Goal: Information Seeking & Learning: Learn about a topic

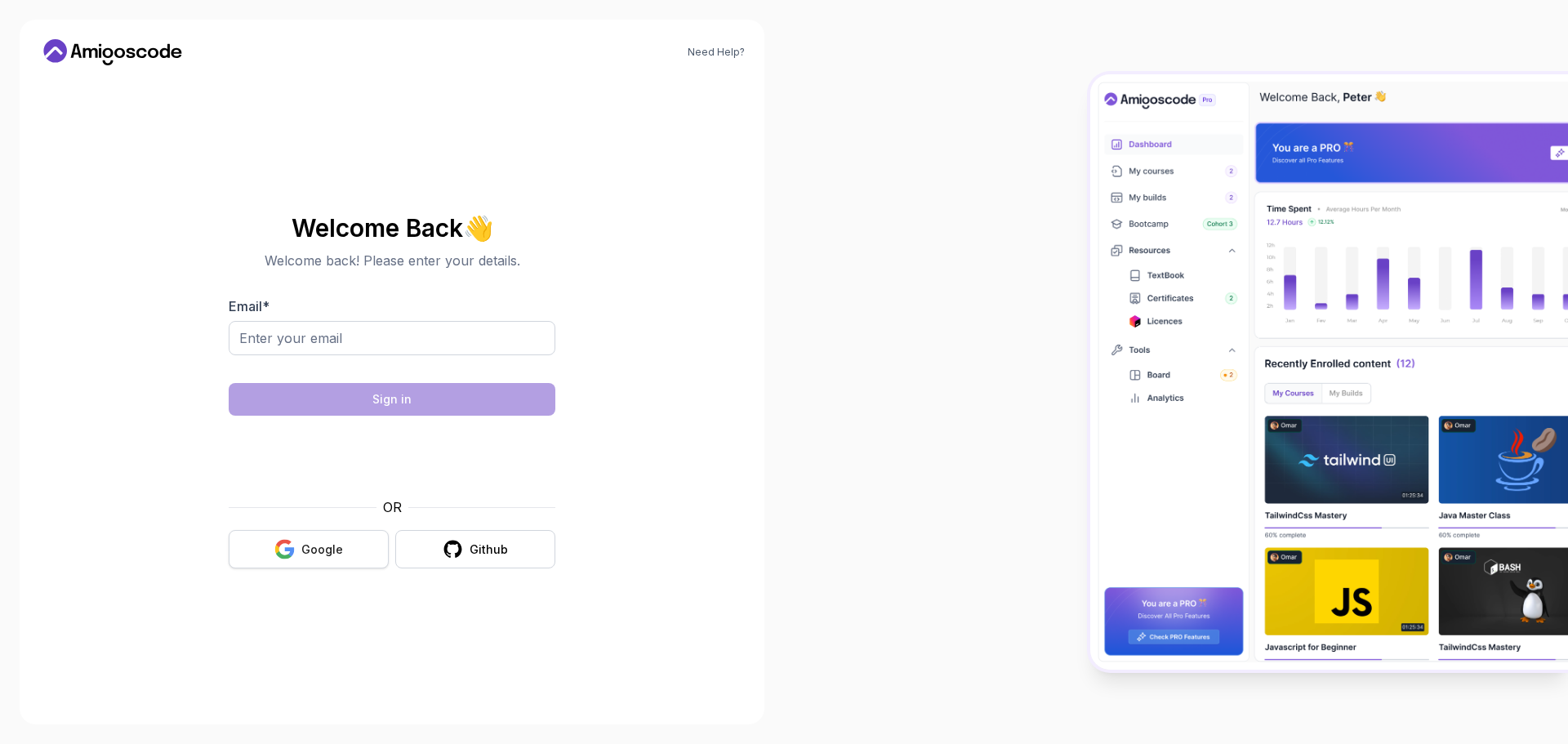
click at [294, 545] on icon "button" at bounding box center [284, 549] width 20 height 20
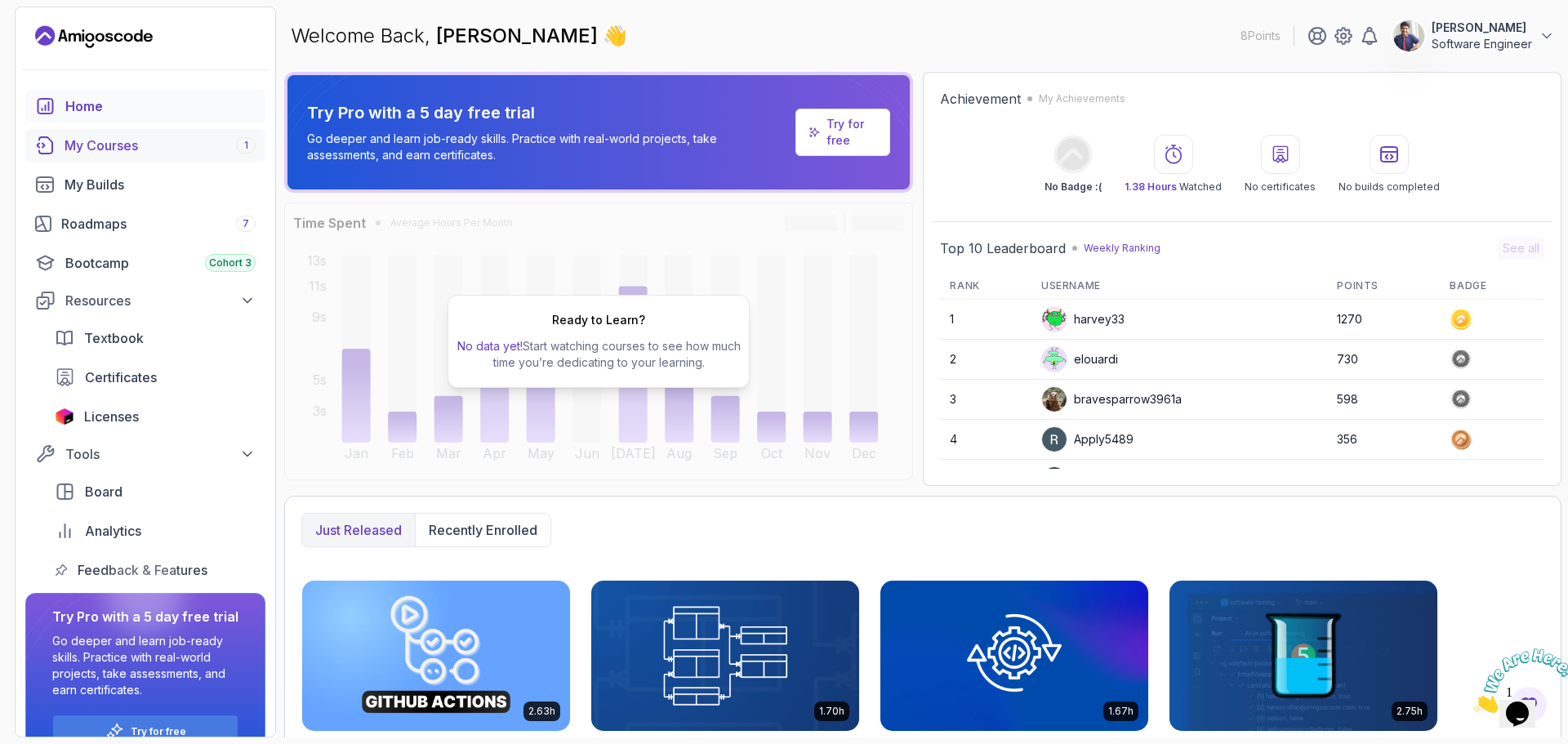
click at [171, 143] on div "My Courses 1" at bounding box center [160, 144] width 191 height 19
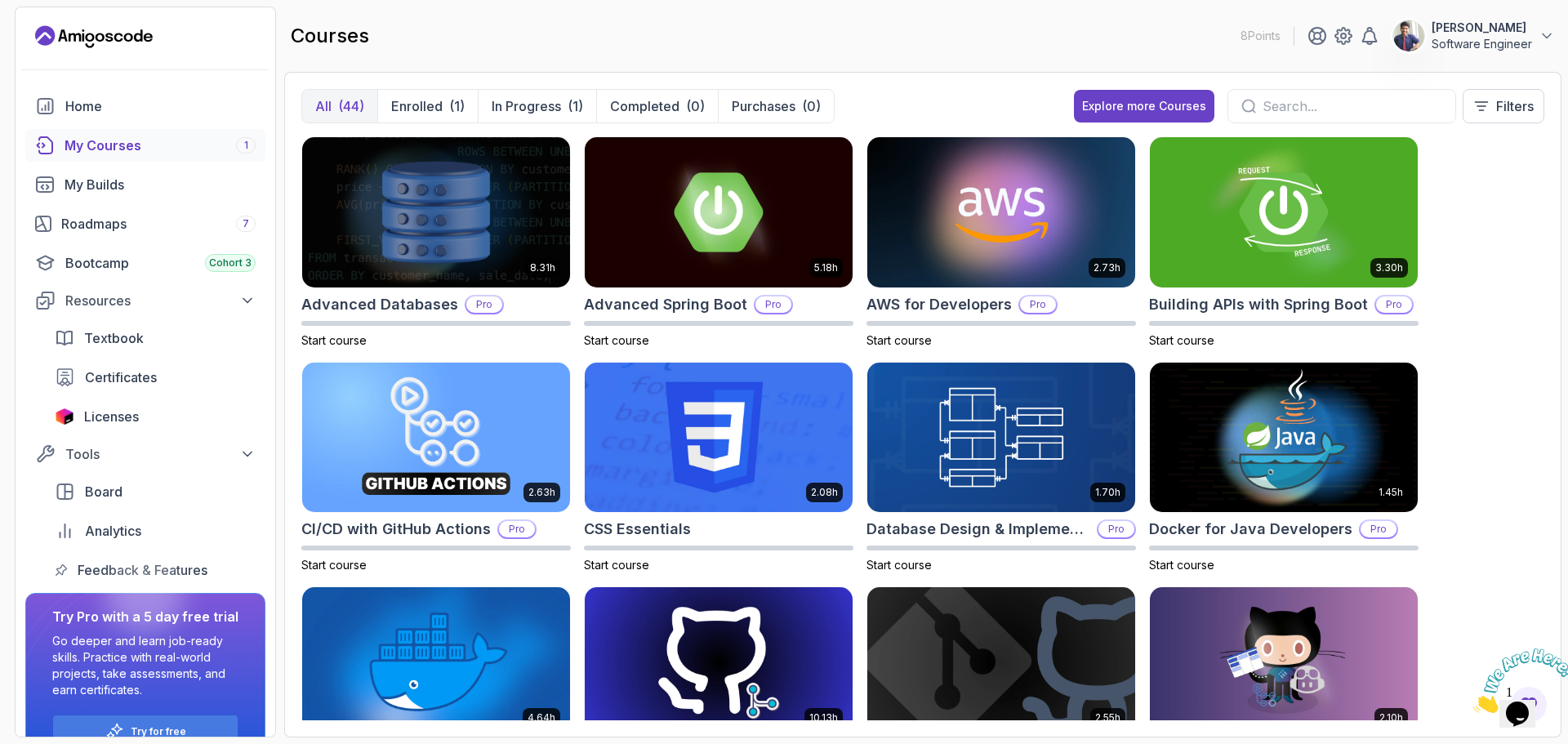
click at [1431, 38] on button "[PERSON_NAME] Software Engineer" at bounding box center [1474, 35] width 163 height 32
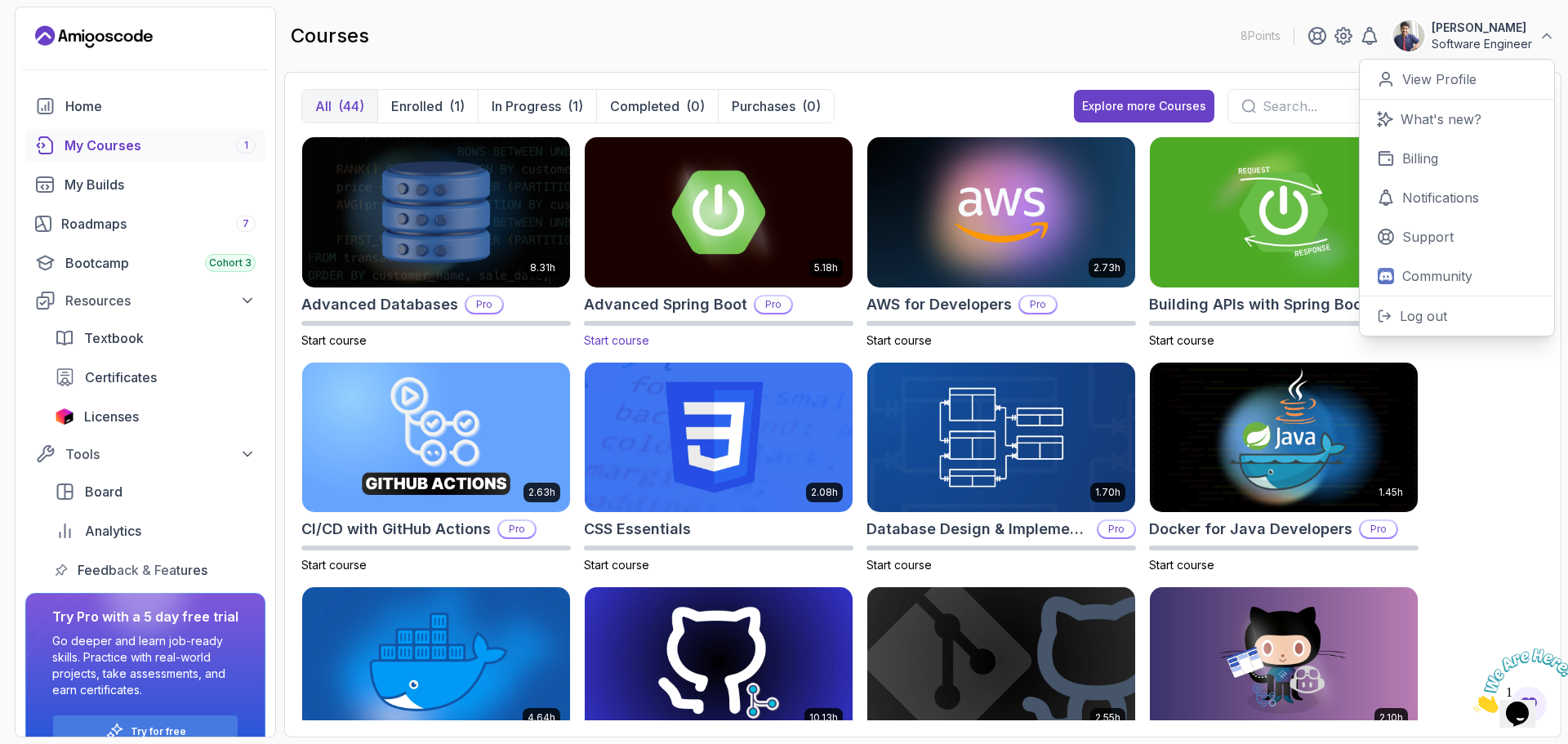
click at [767, 302] on p "Pro" at bounding box center [773, 304] width 36 height 17
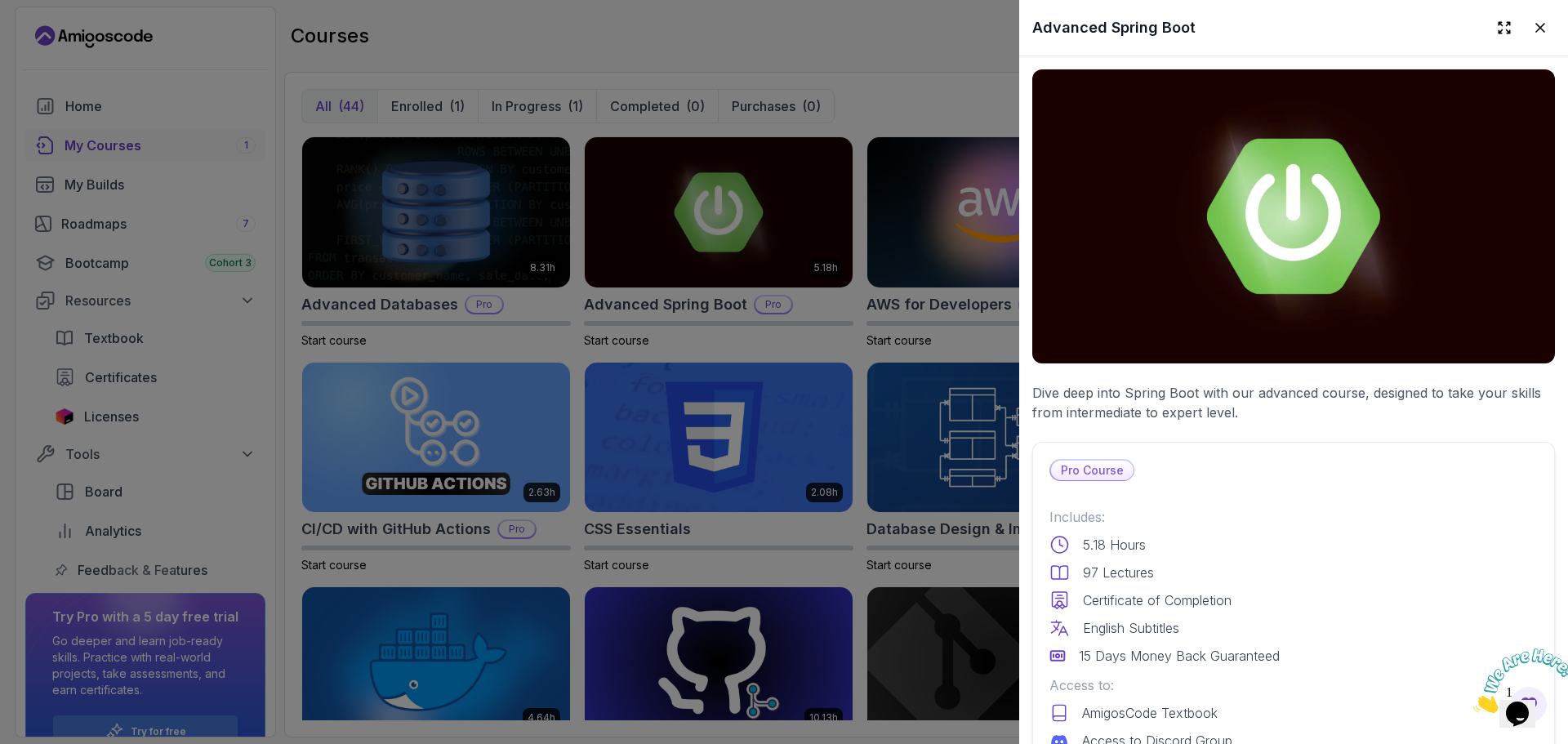
click at [1108, 471] on p "Pro Course" at bounding box center [1091, 470] width 82 height 19
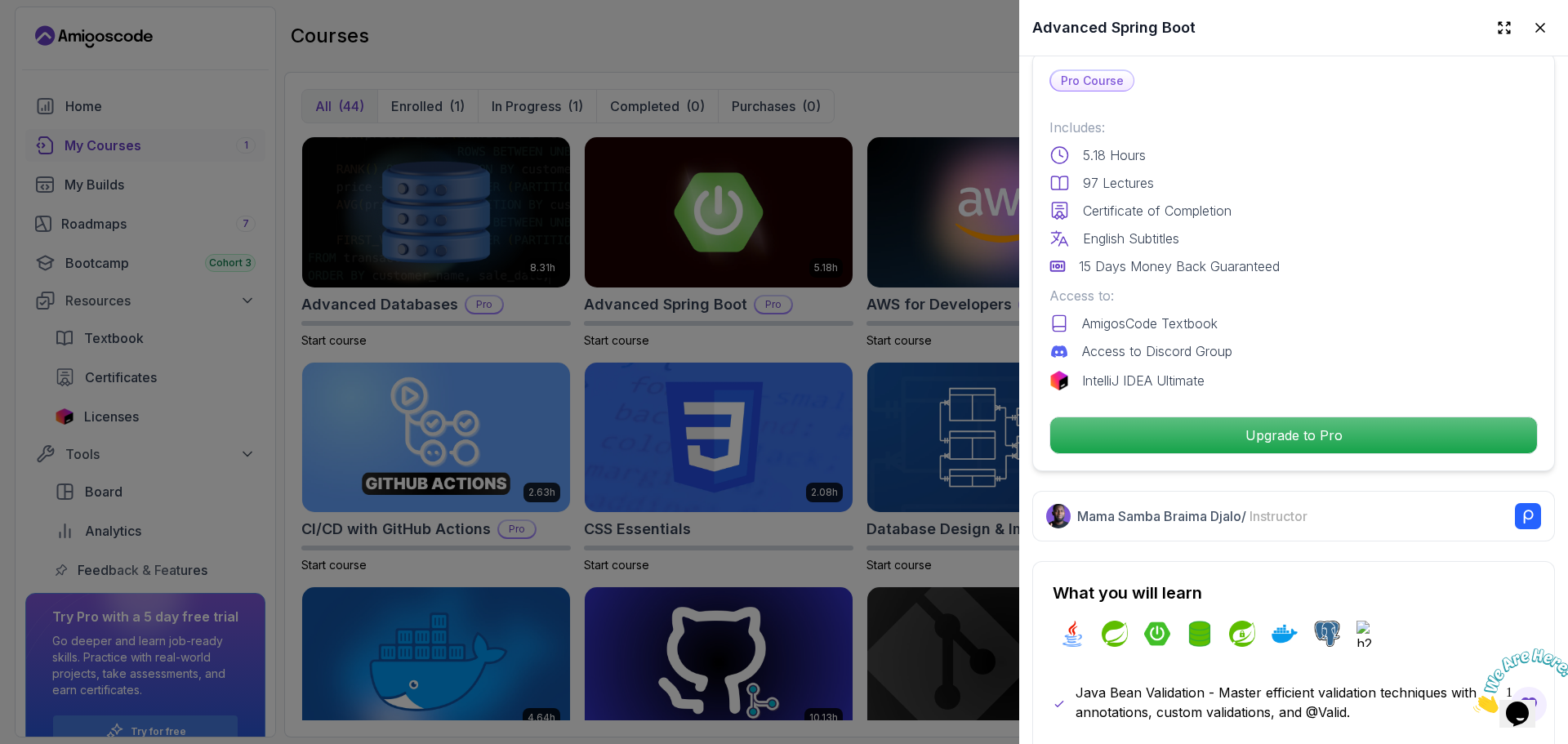
scroll to position [408, 0]
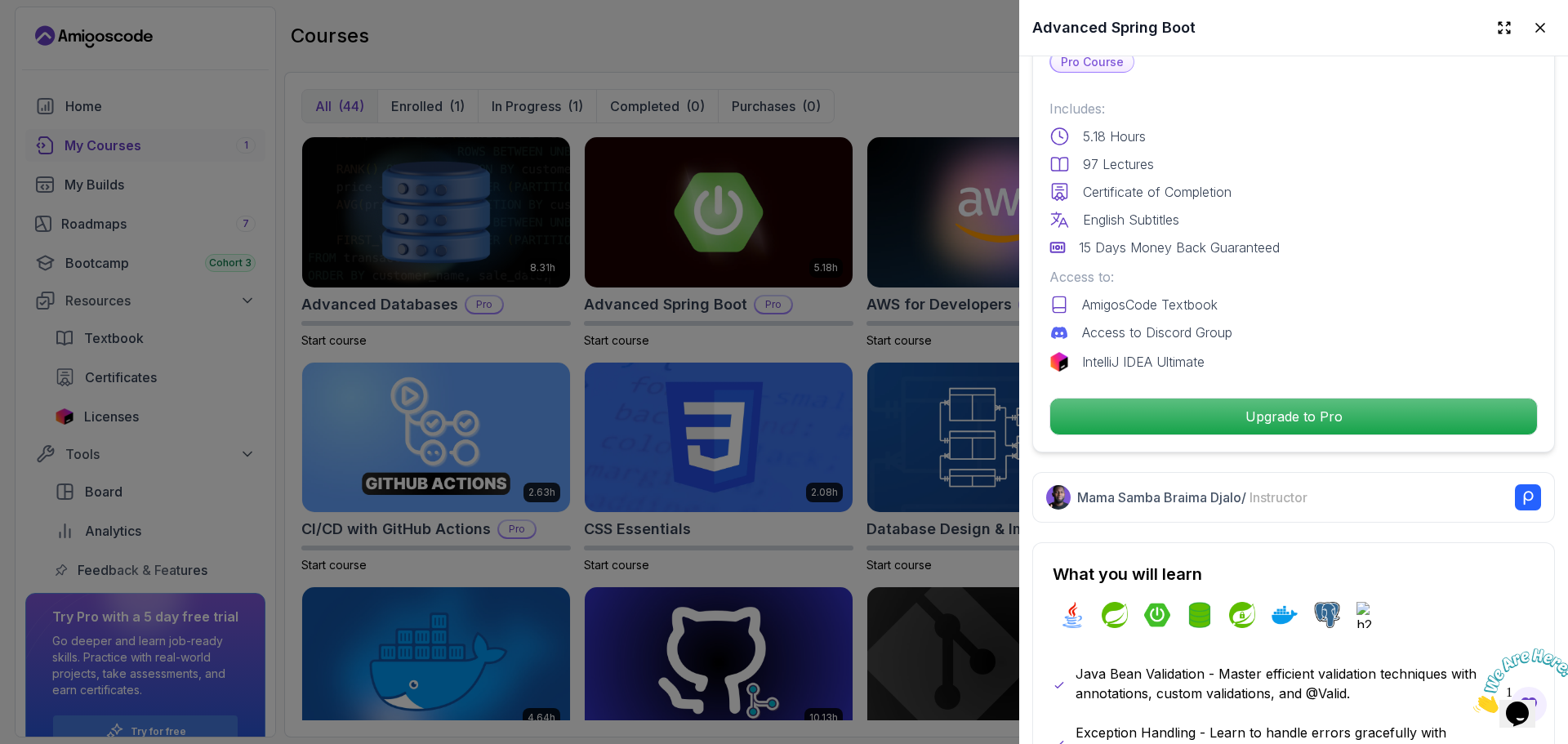
click at [175, 558] on div at bounding box center [784, 372] width 1568 height 744
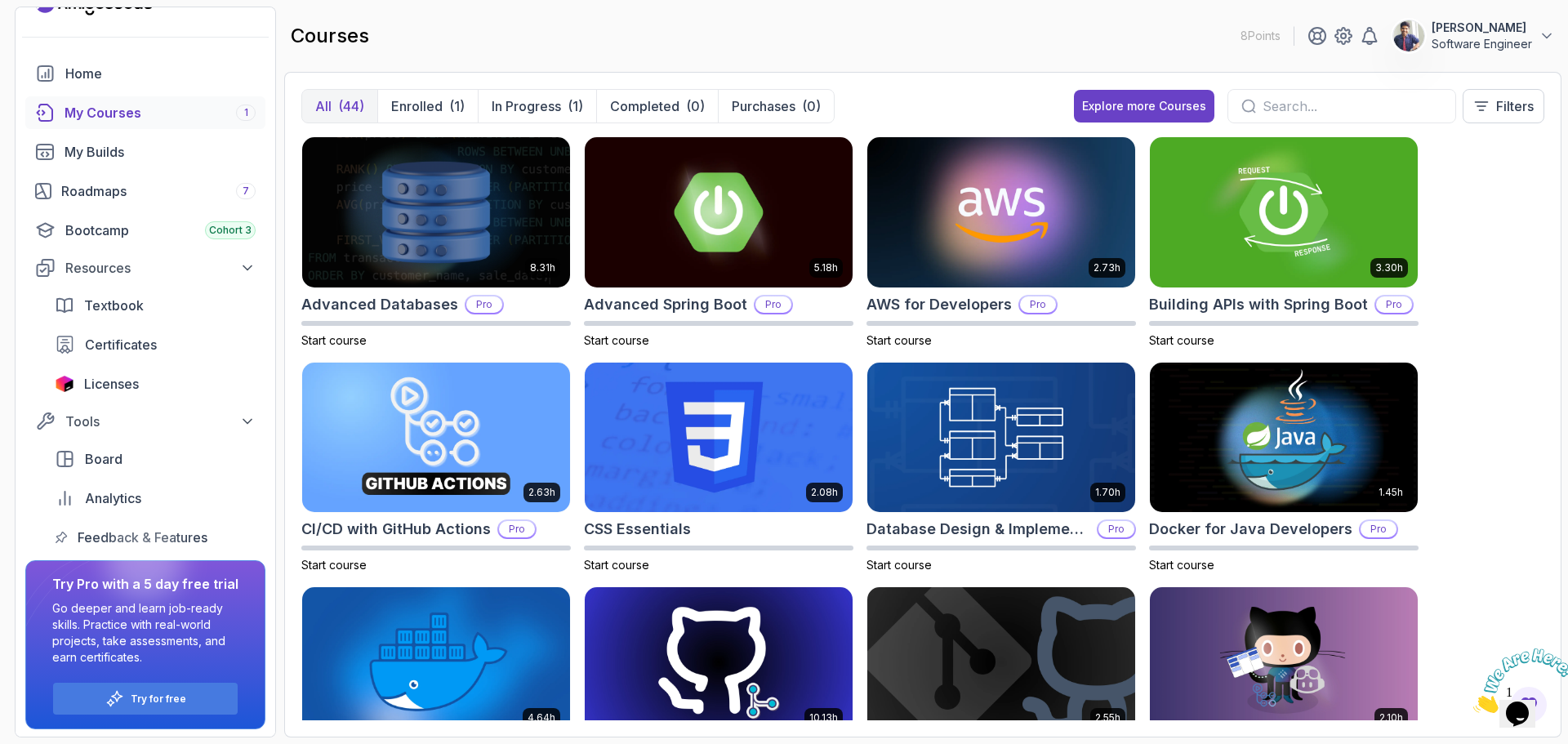
scroll to position [35, 0]
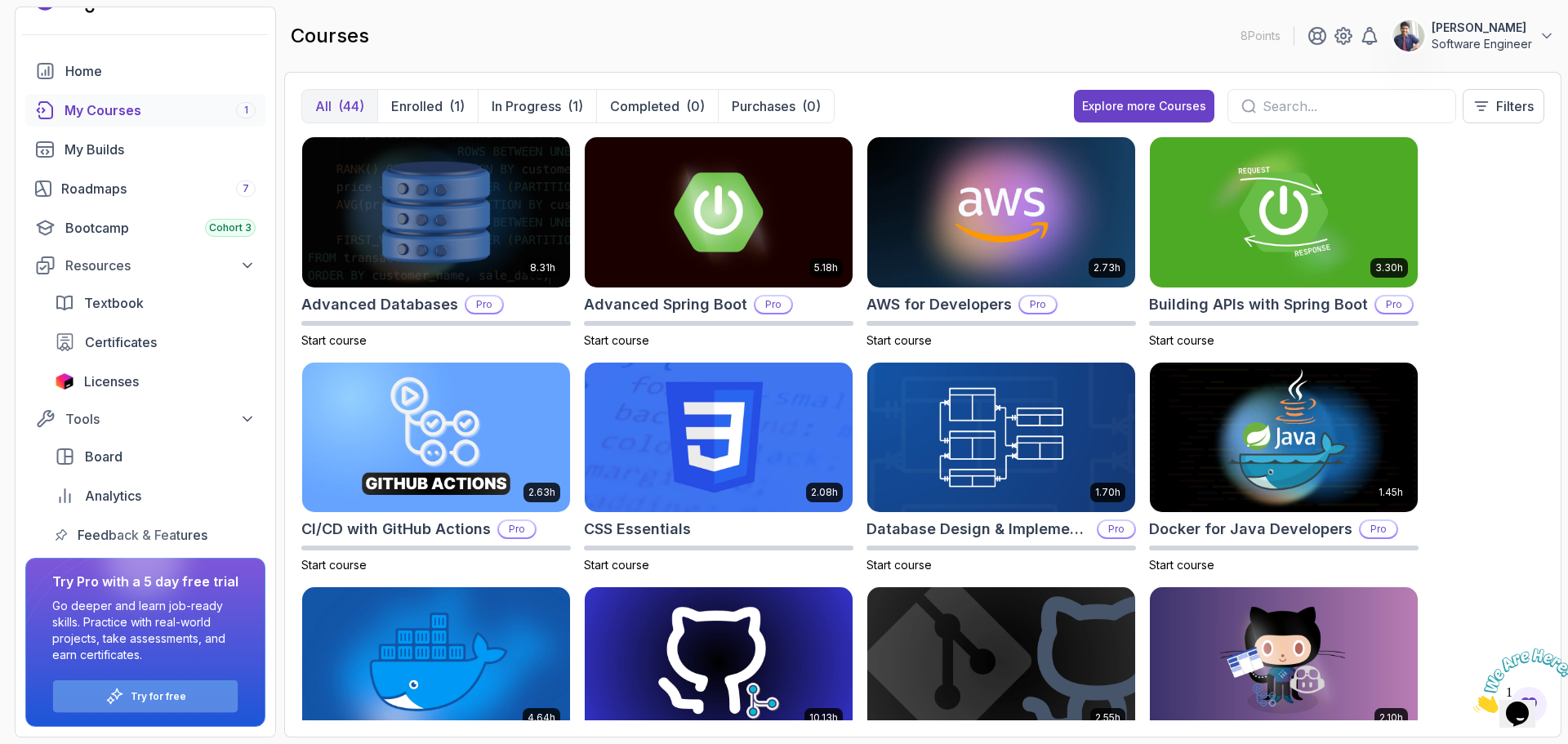
click at [194, 701] on div "Try for free" at bounding box center [144, 696] width 184 height 31
click at [197, 695] on div "Try for free" at bounding box center [144, 696] width 184 height 31
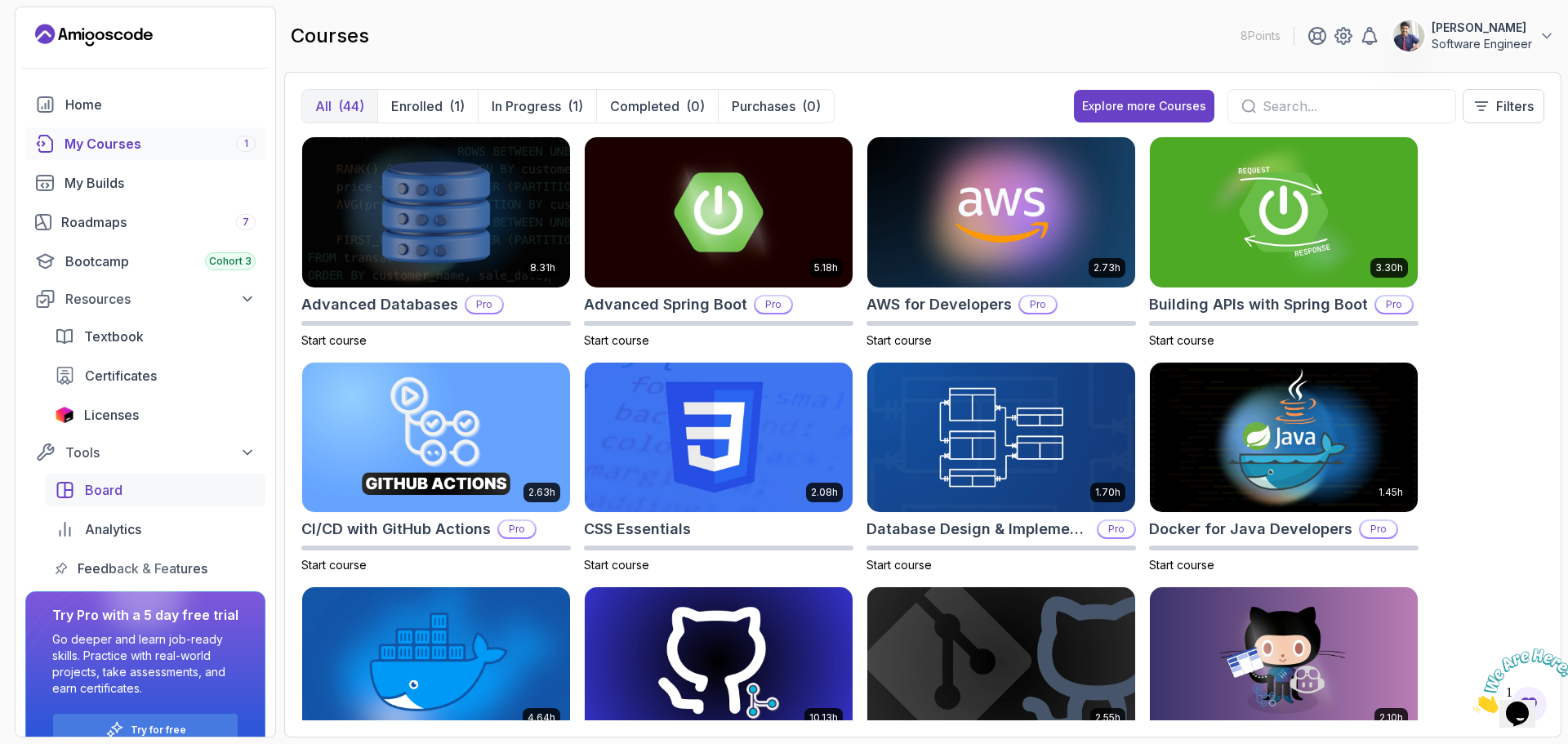
scroll to position [0, 0]
click at [1335, 40] on icon at bounding box center [1343, 35] width 19 height 19
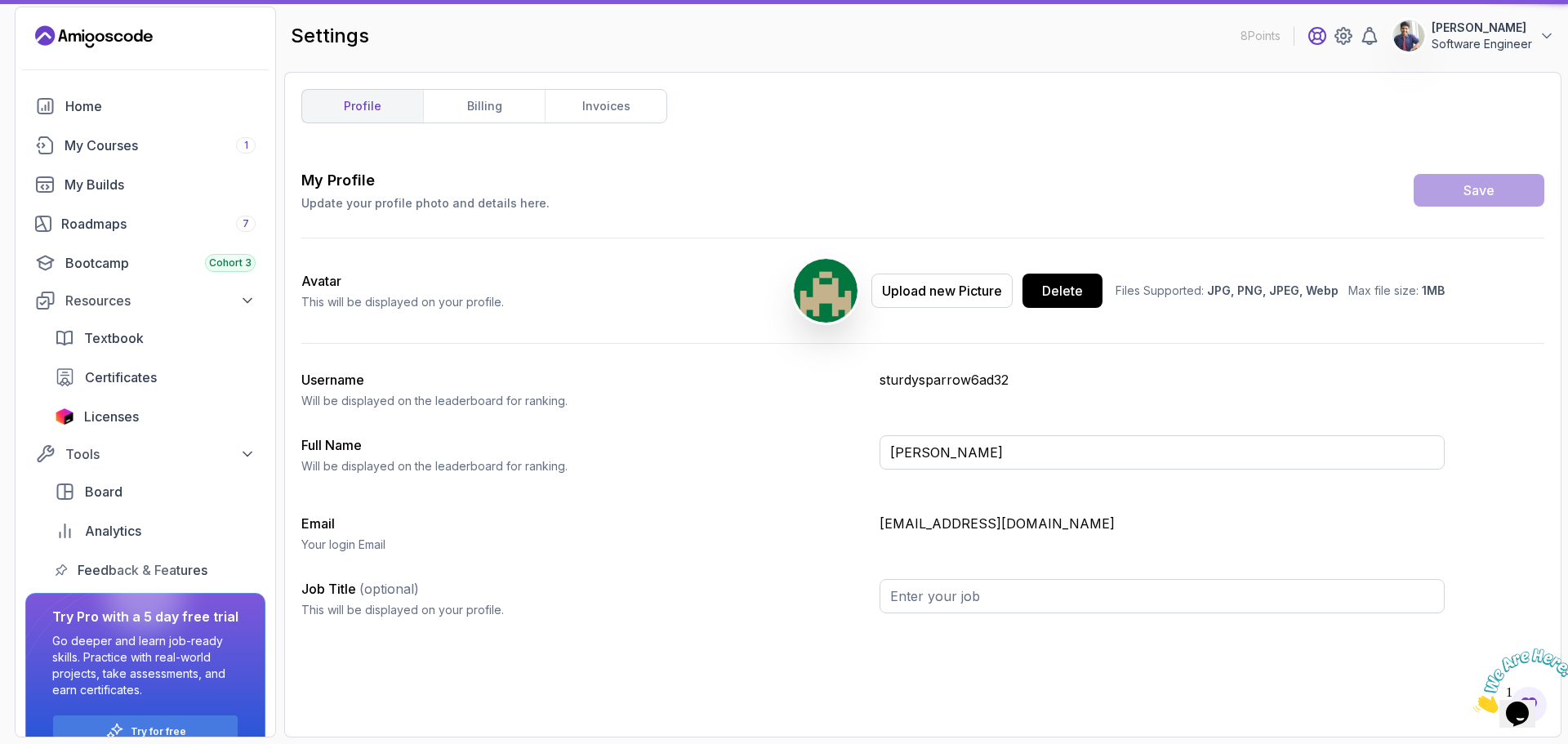
type input "Software Engineer"
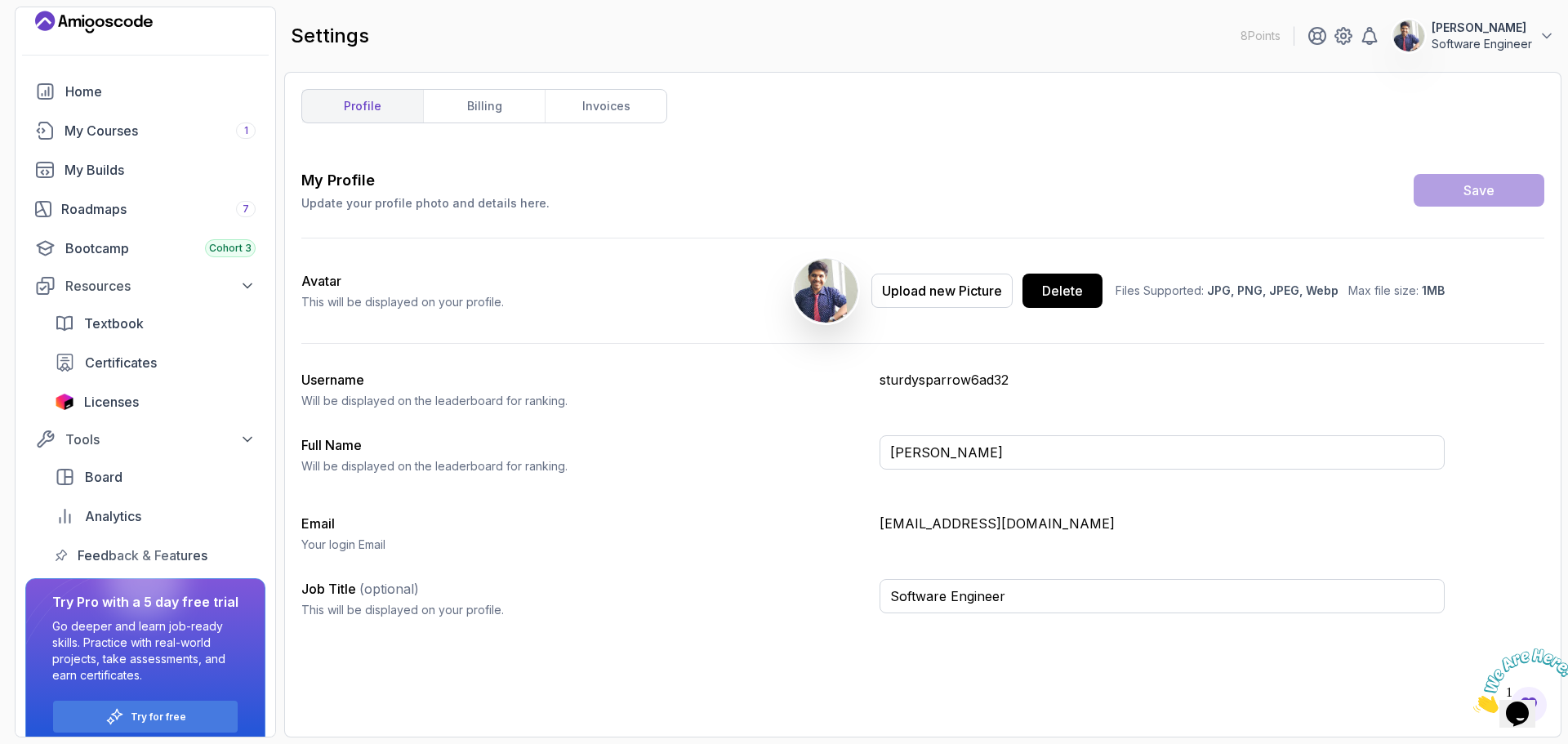
scroll to position [35, 0]
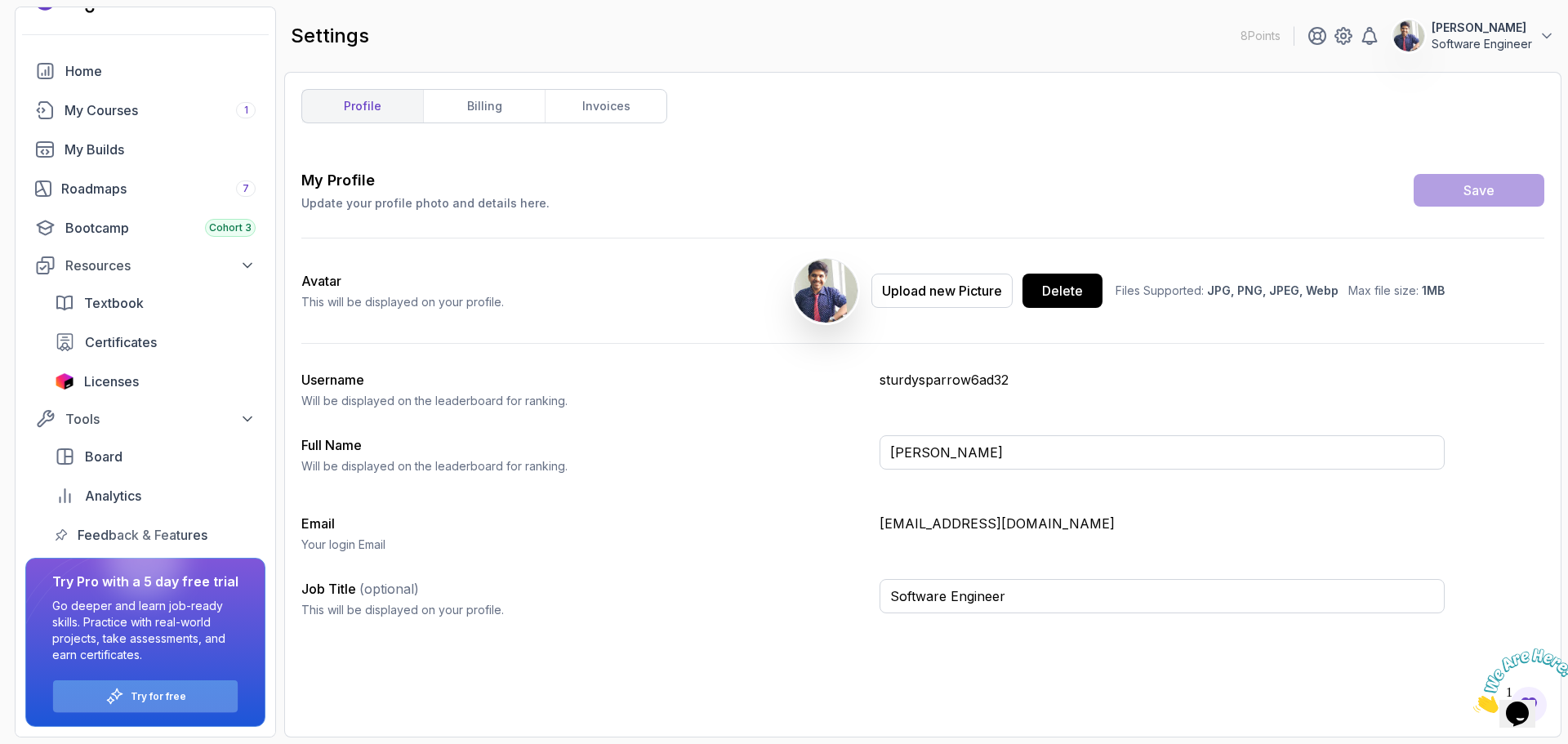
click at [168, 687] on div "Try for free" at bounding box center [144, 696] width 184 height 31
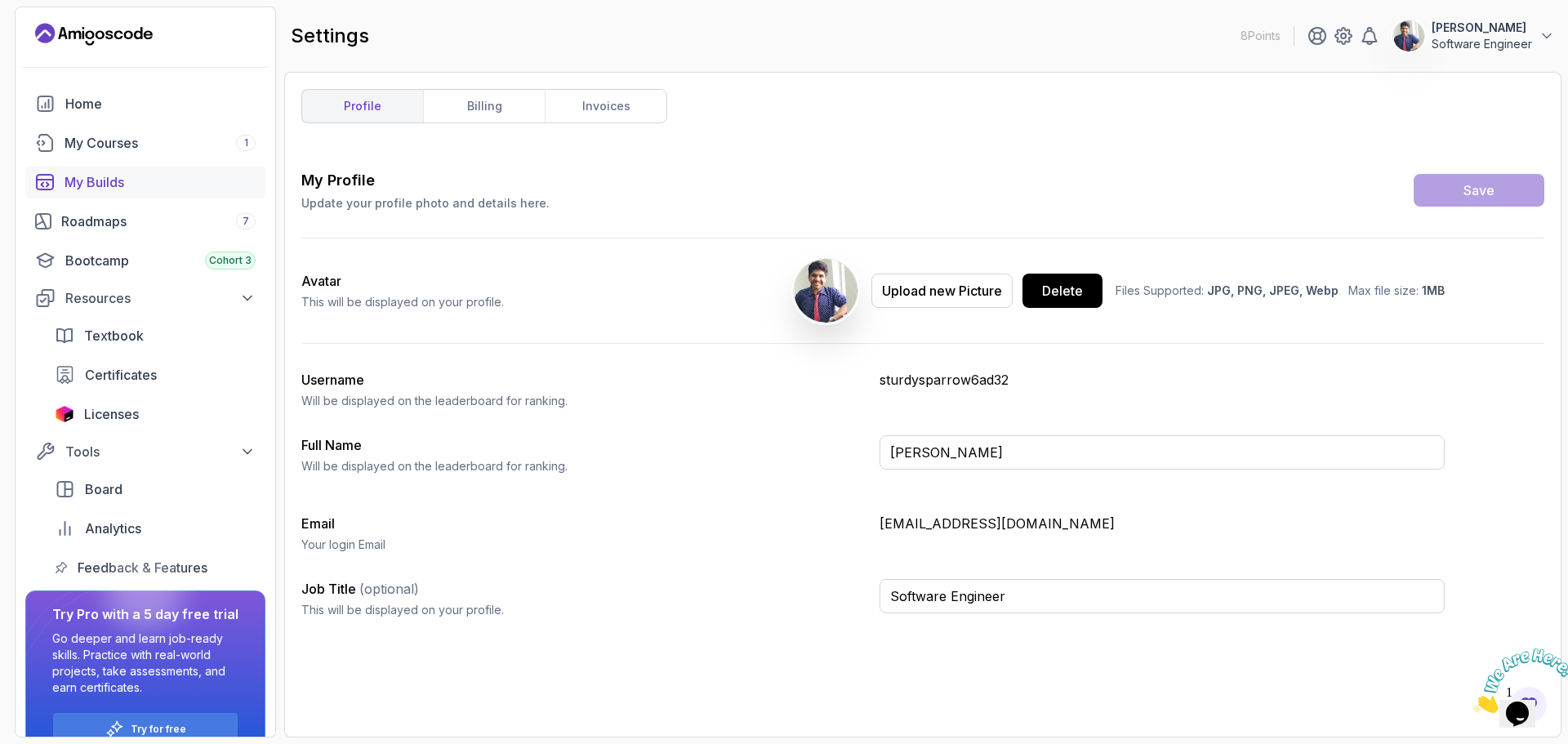
scroll to position [0, 0]
click at [132, 127] on div "Home My Courses 1 My Builds Roadmaps 7 Bootcamp Cohort 3 Resources Textbook Cer…" at bounding box center [144, 338] width 240 height 496
click at [133, 149] on div "My Courses 1" at bounding box center [160, 144] width 191 height 19
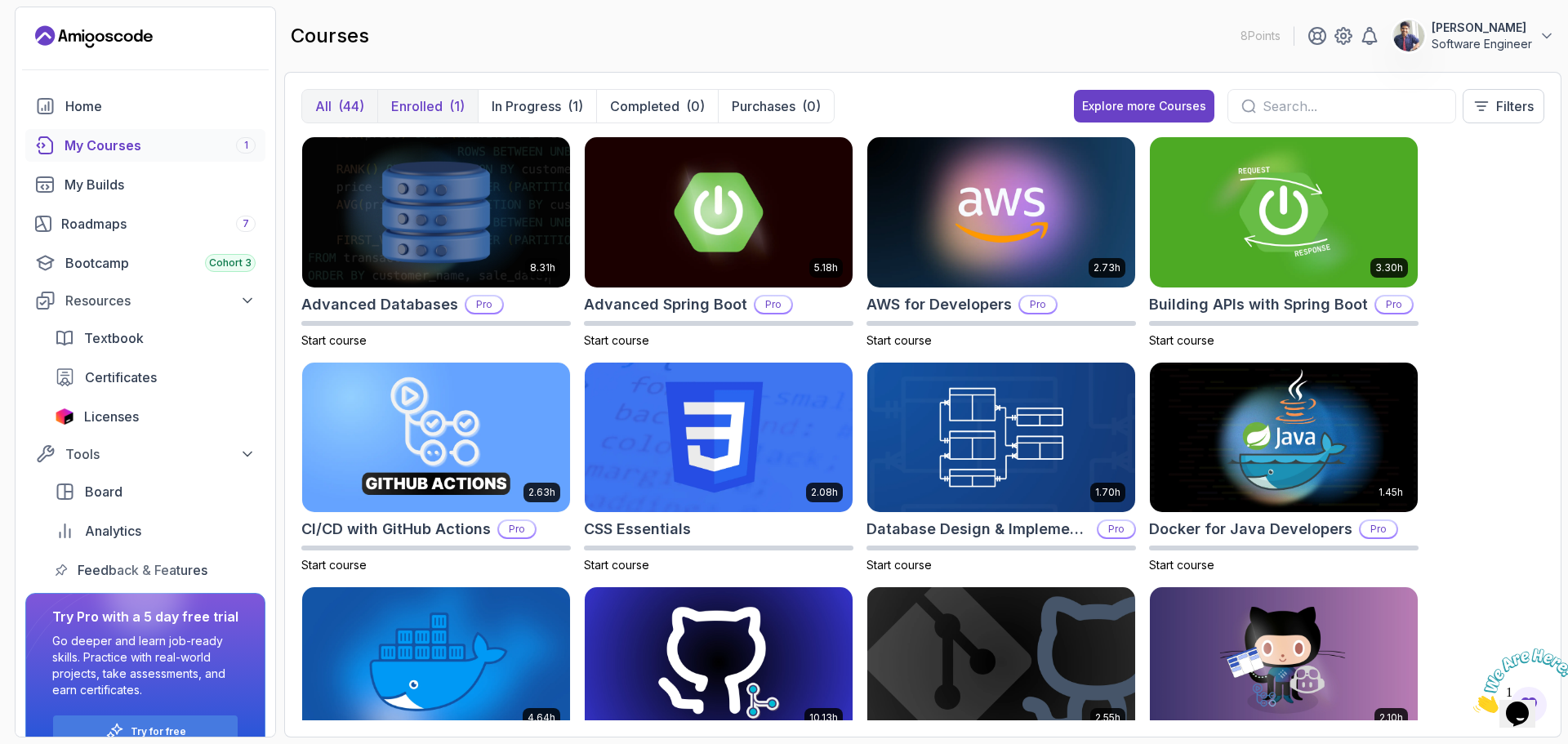
click at [433, 95] on button "Enrolled (1)" at bounding box center [428, 105] width 101 height 32
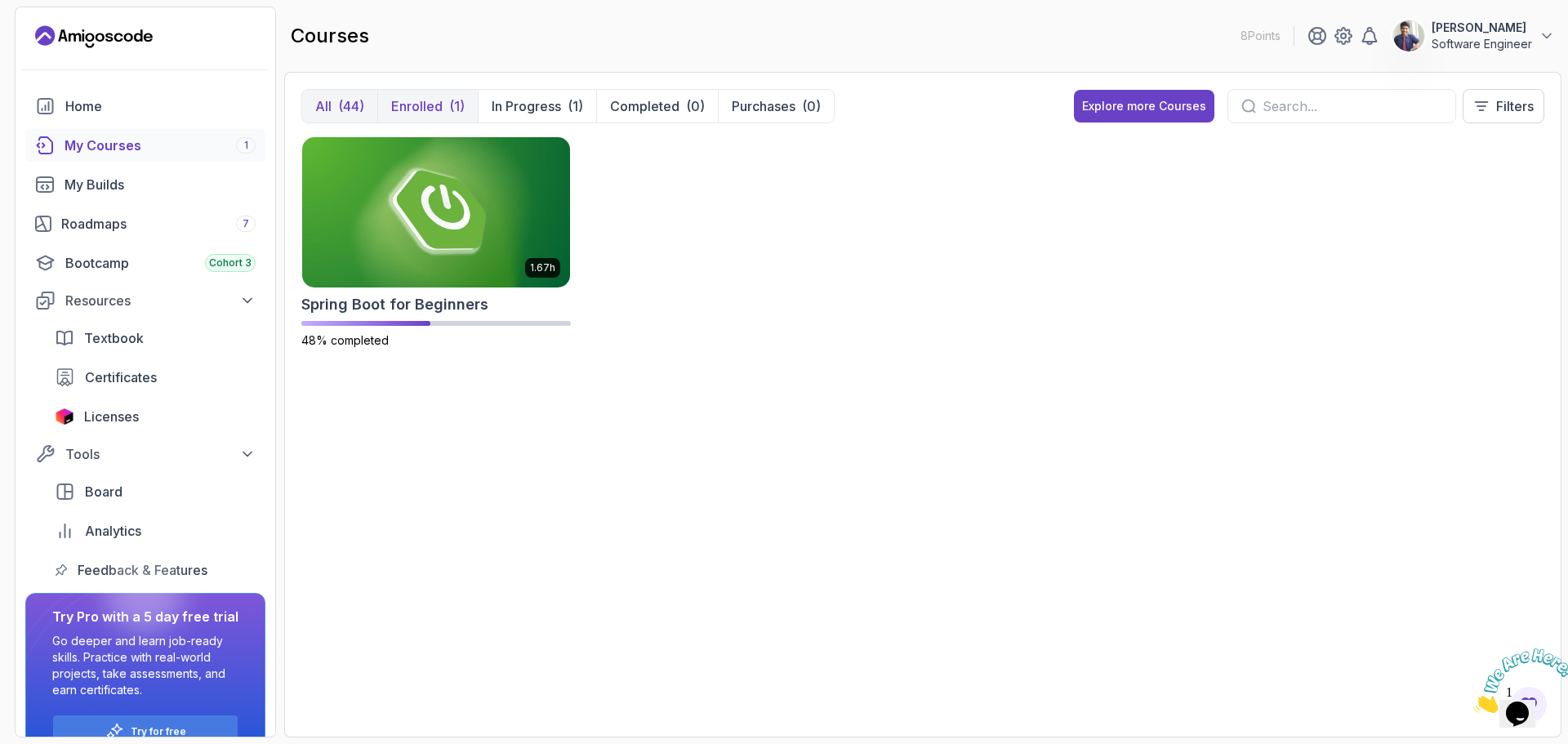
click at [351, 94] on button "All (44)" at bounding box center [339, 105] width 75 height 32
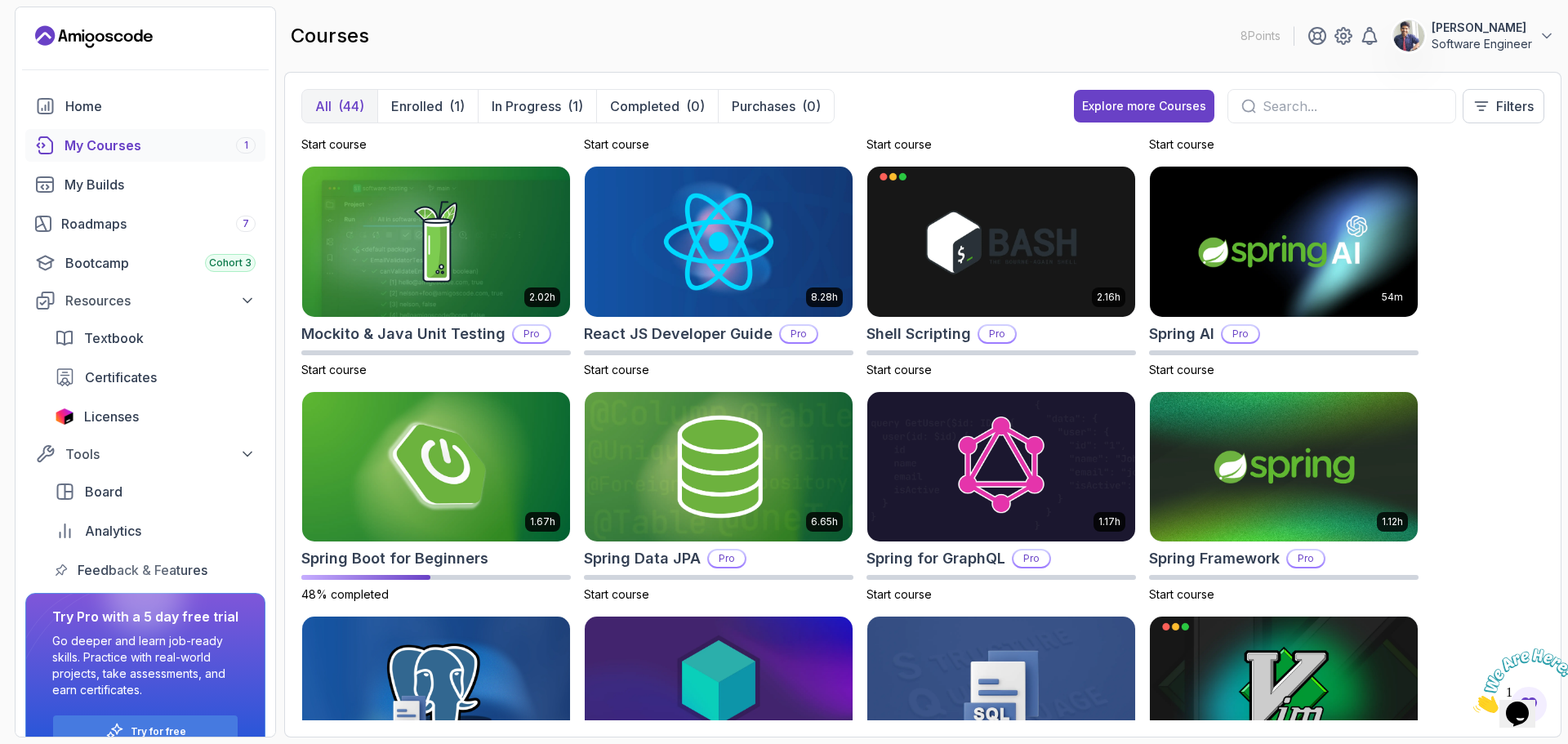
scroll to position [1735, 0]
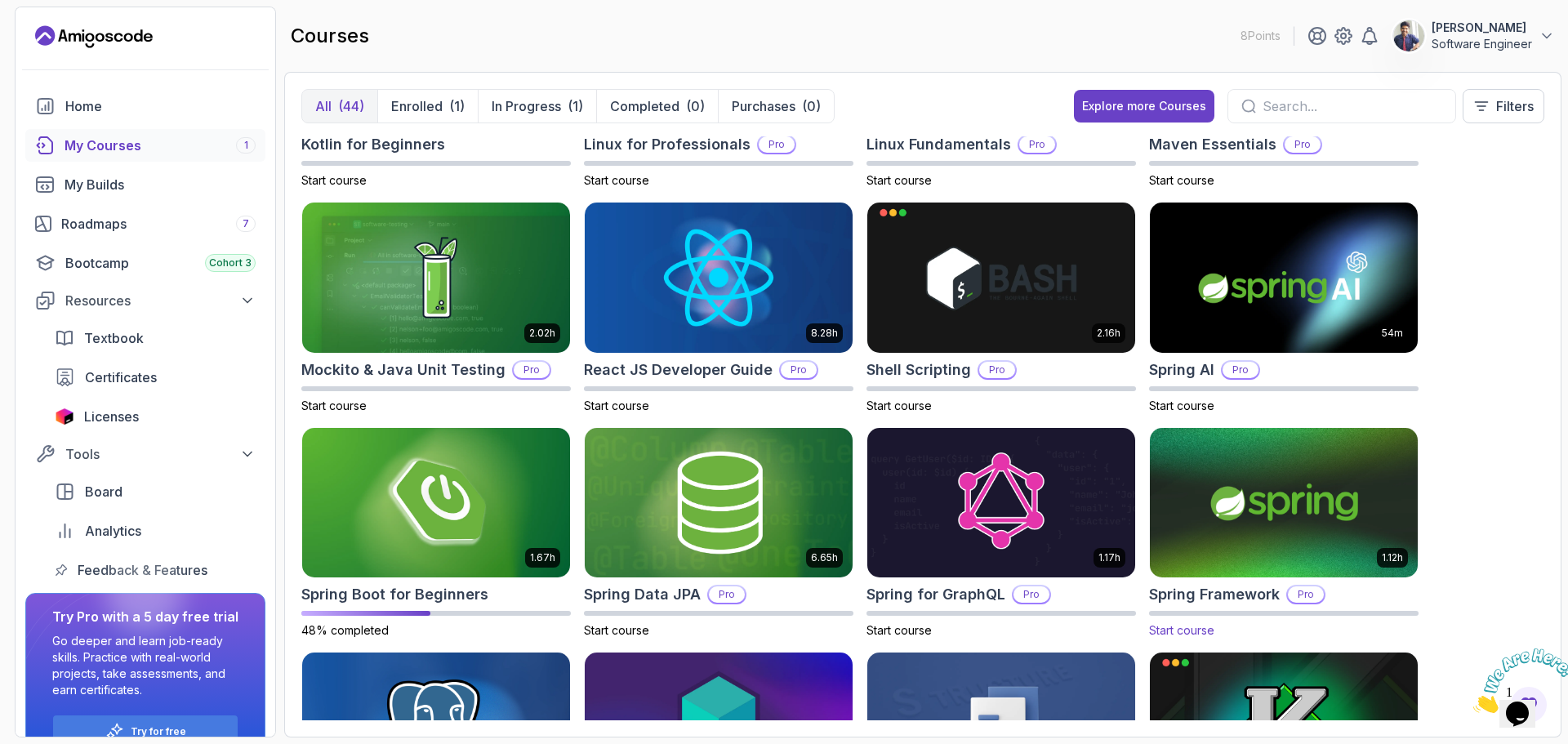
click at [1235, 507] on img at bounding box center [1283, 502] width 280 height 157
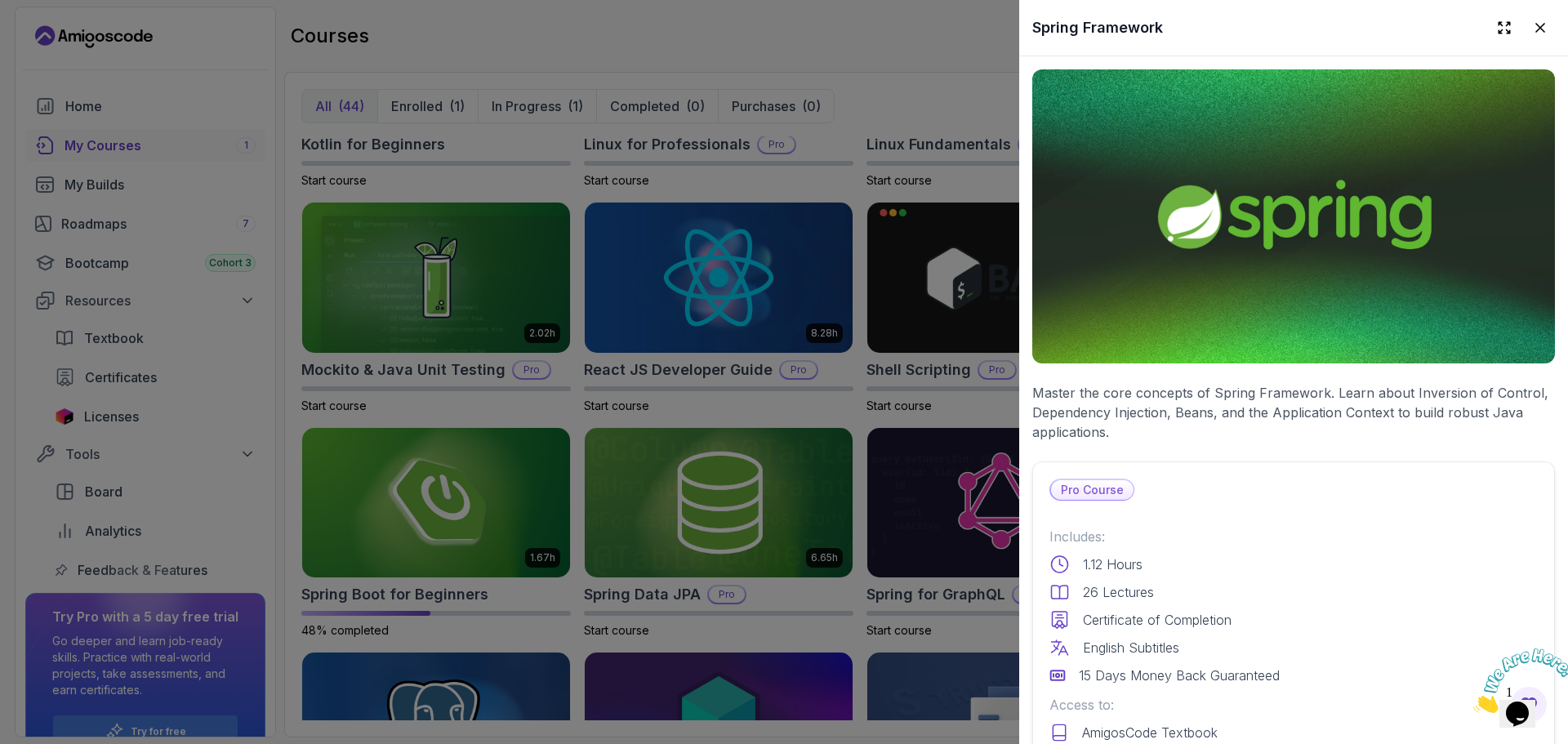
click at [1082, 484] on p "Pro Course" at bounding box center [1091, 490] width 82 height 19
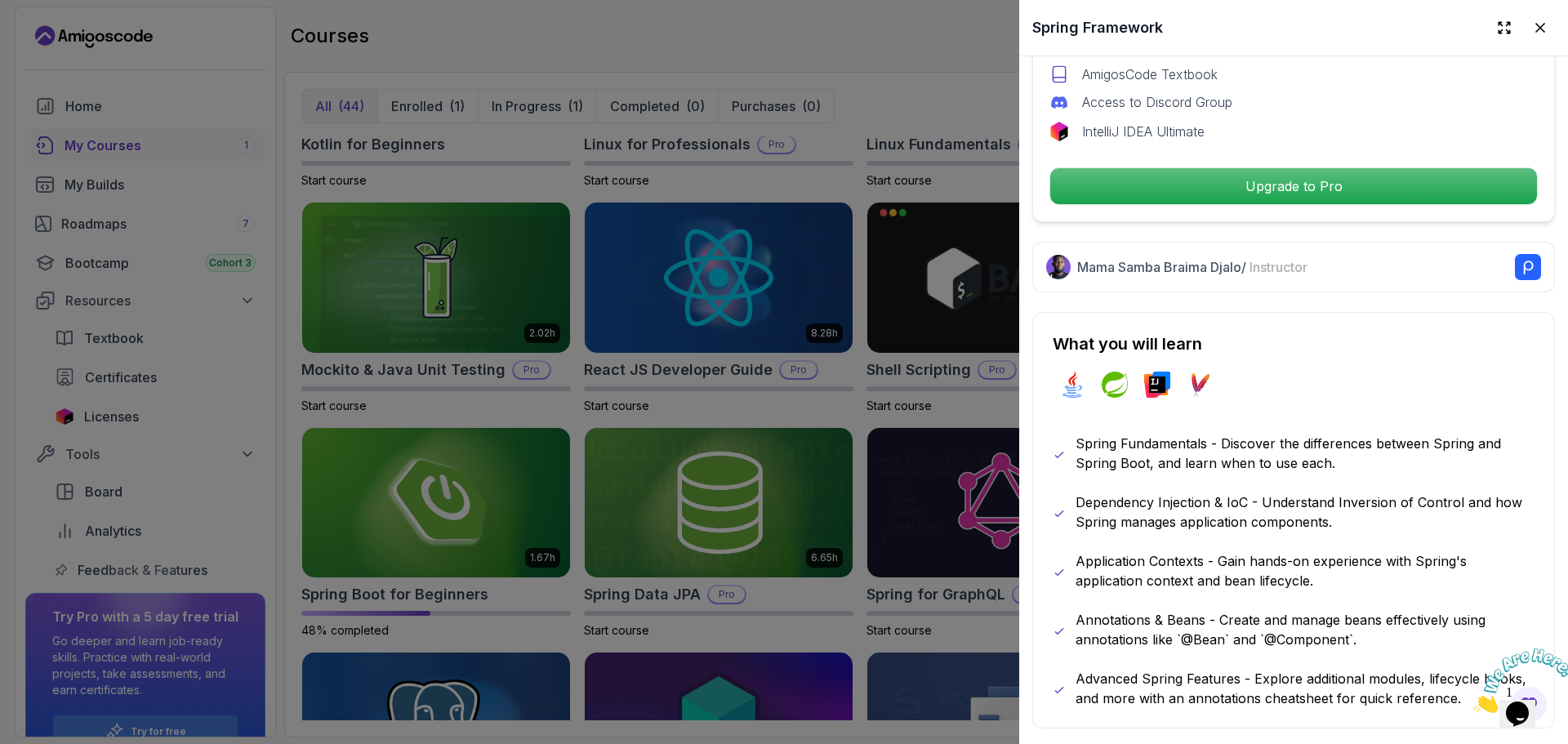
scroll to position [735, 0]
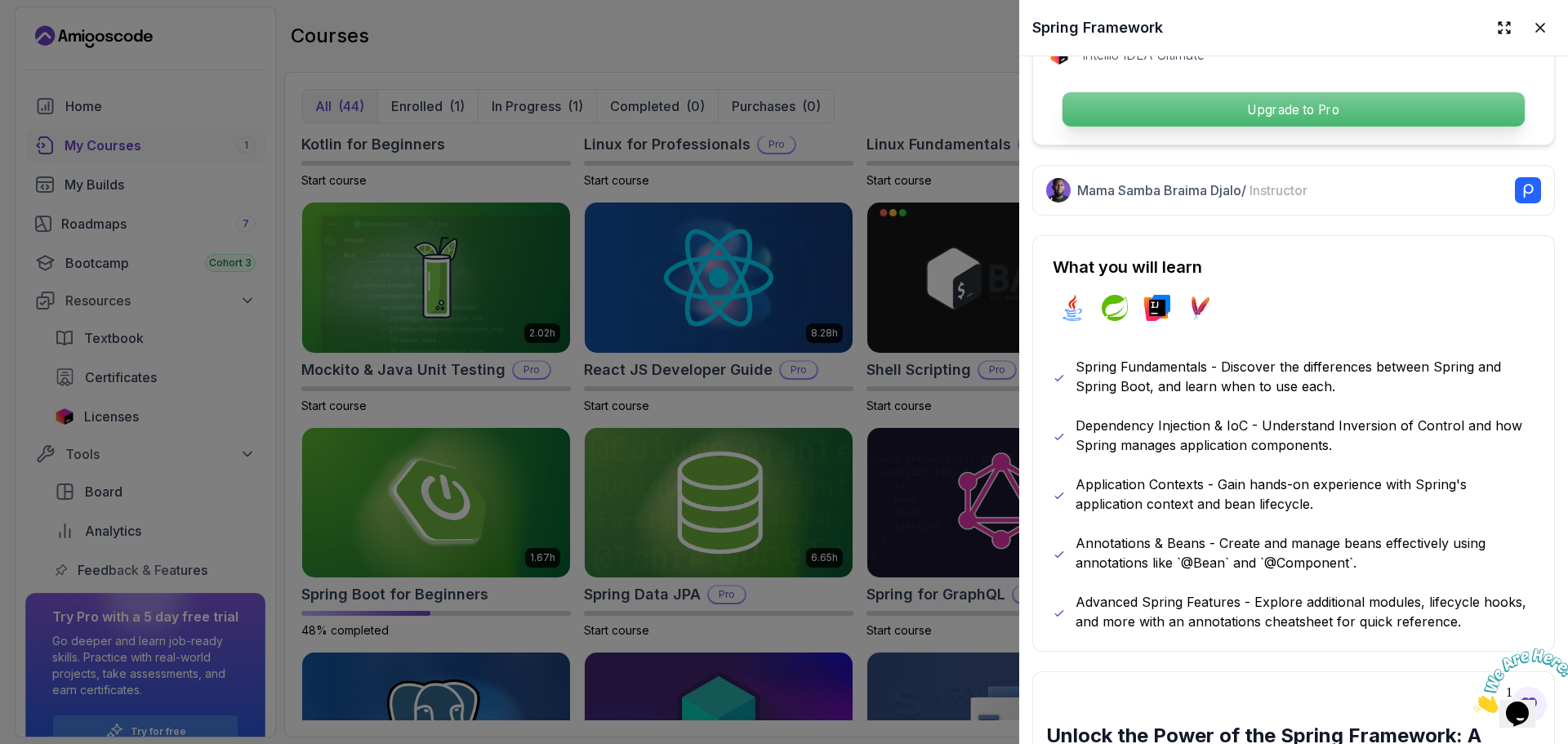
click at [1274, 111] on p "Upgrade to Pro" at bounding box center [1293, 109] width 462 height 34
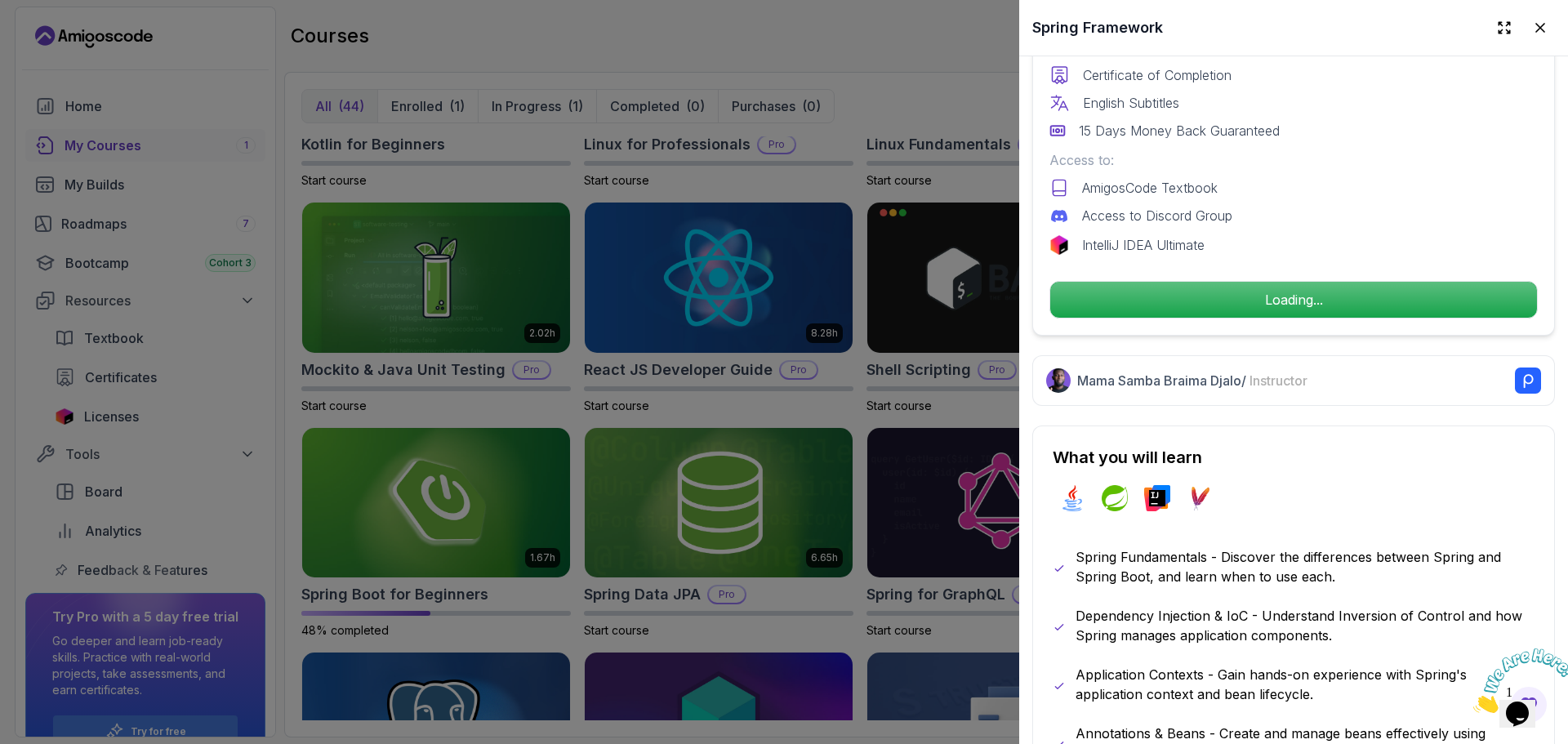
scroll to position [490, 0]
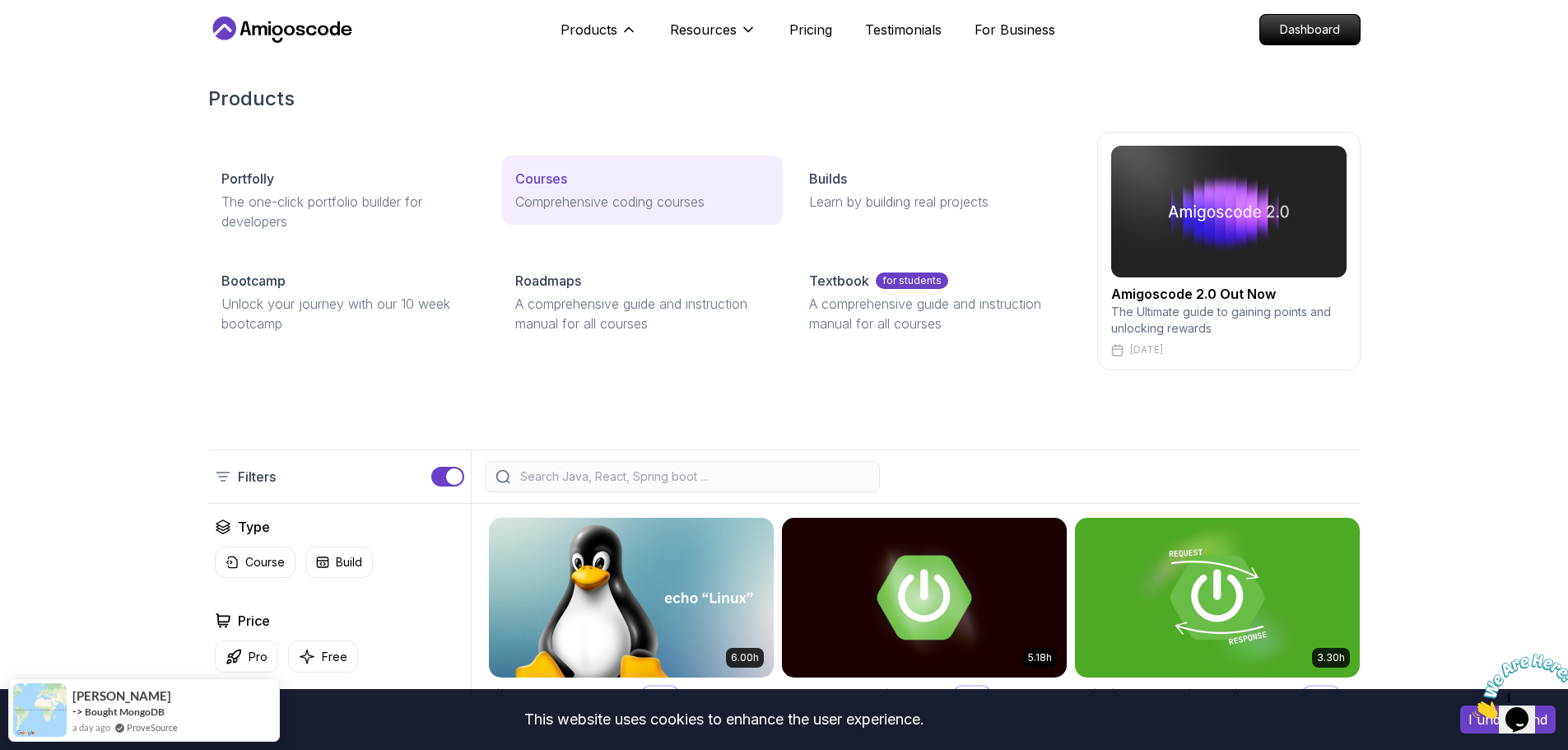
click at [566, 208] on p "Comprehensive coding courses" at bounding box center [642, 201] width 255 height 20
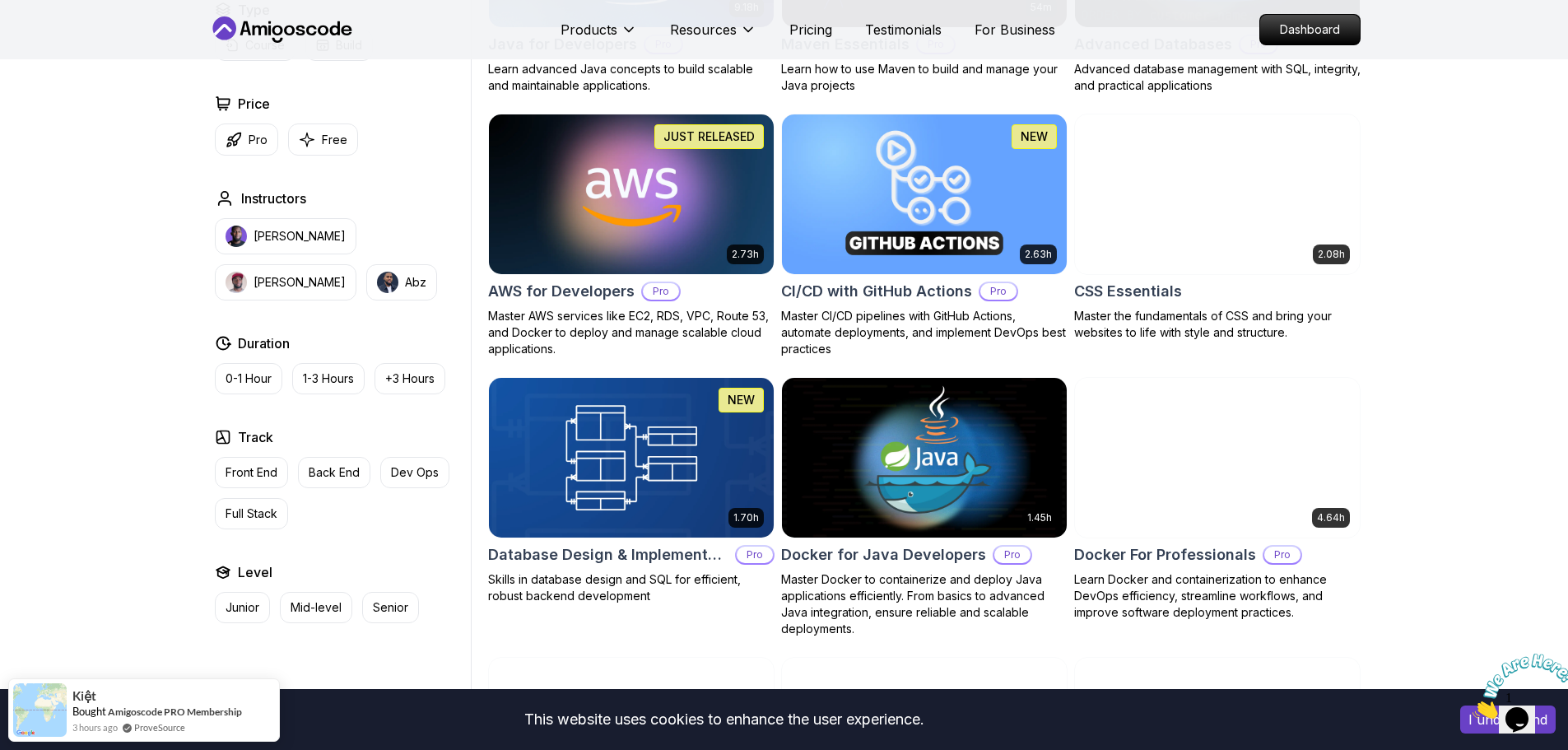
scroll to position [1152, 0]
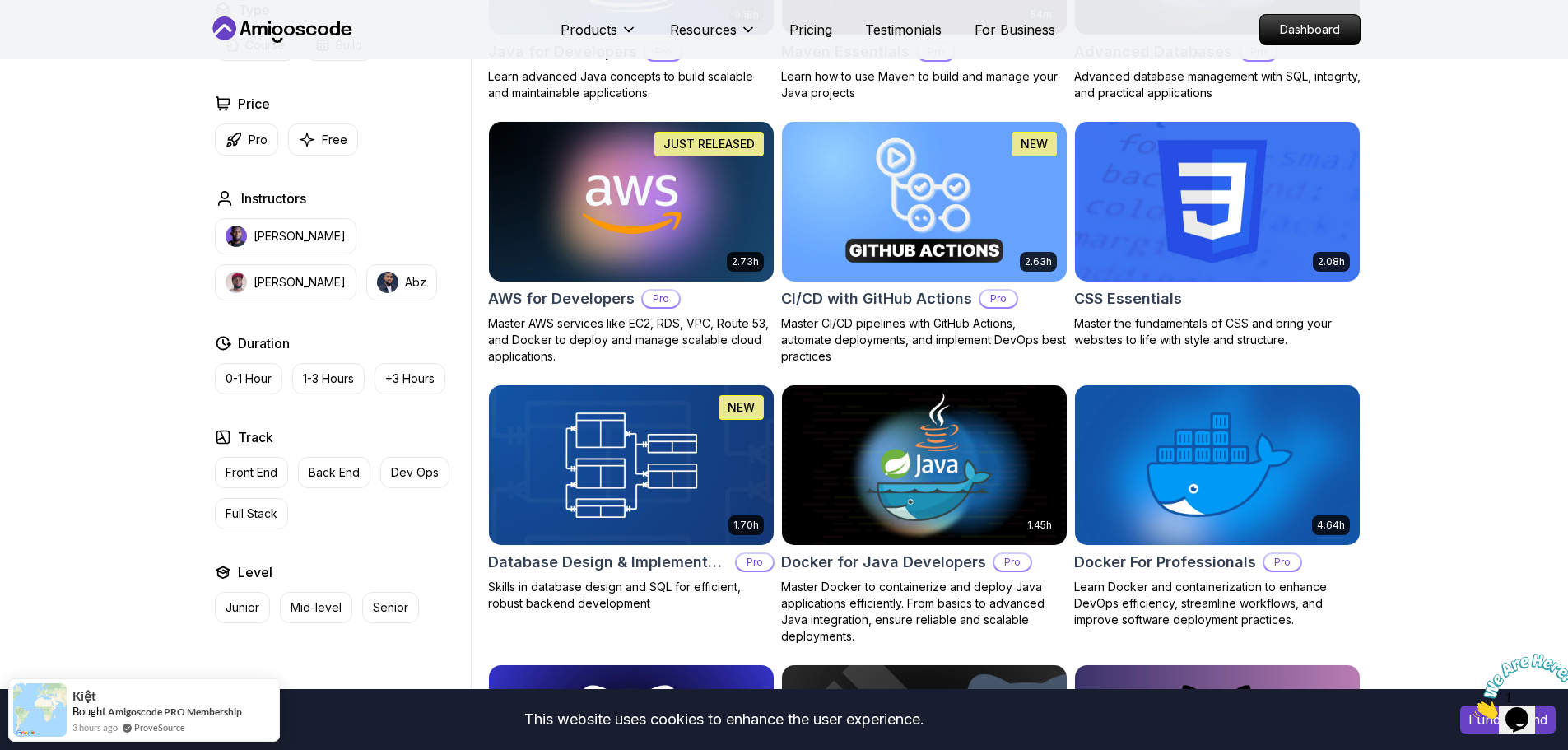
click at [1251, 258] on img at bounding box center [1216, 201] width 298 height 167
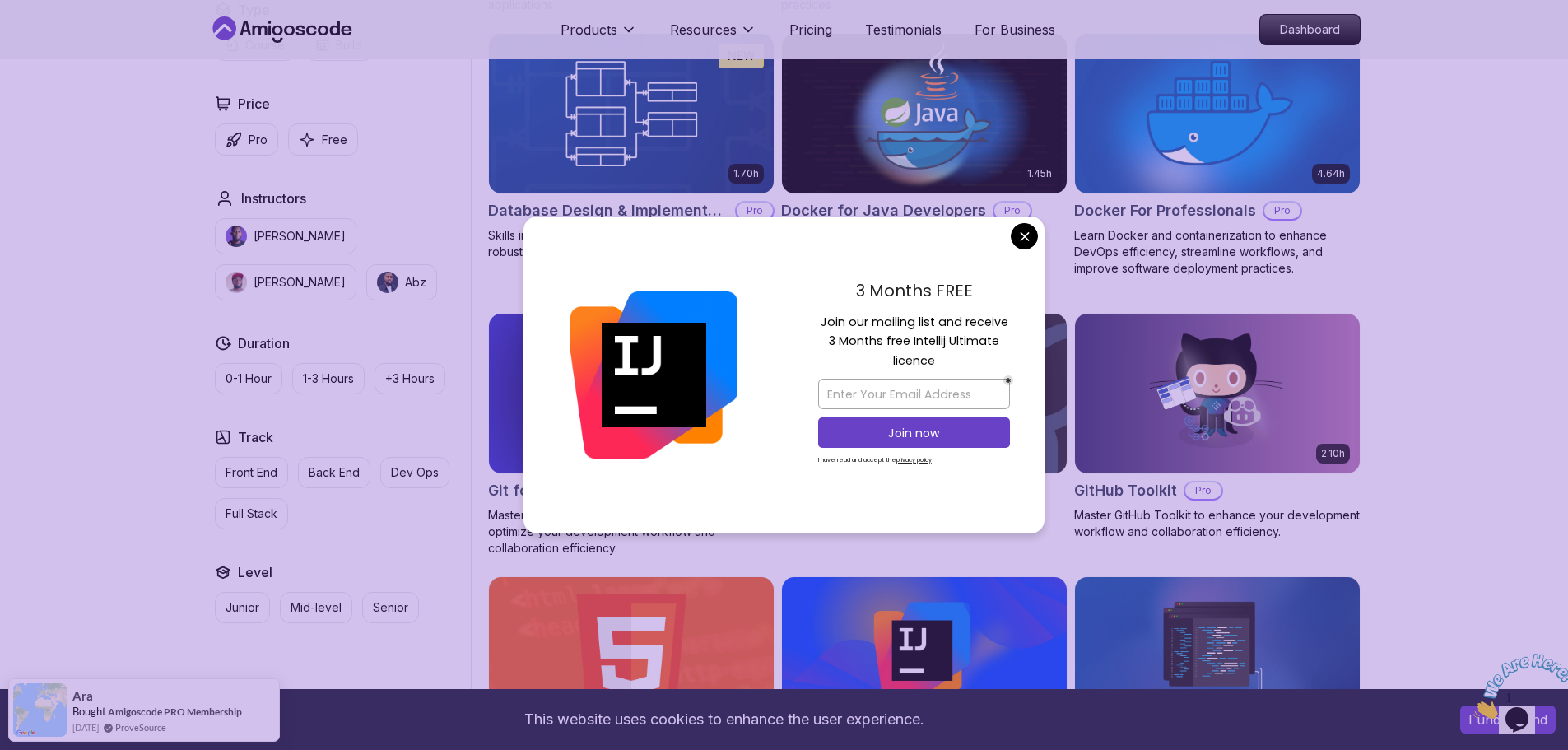
scroll to position [1563, 0]
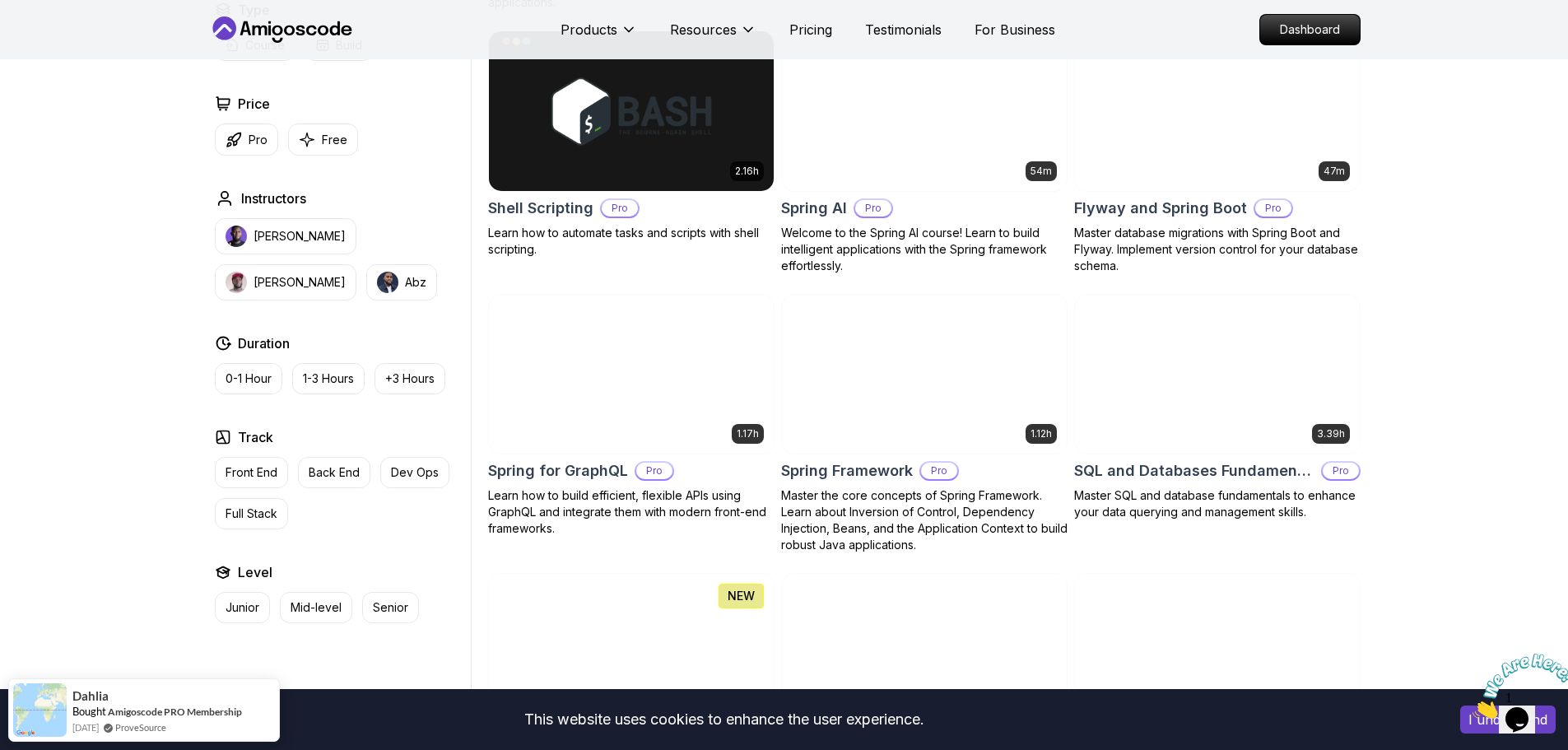
scroll to position [3868, 0]
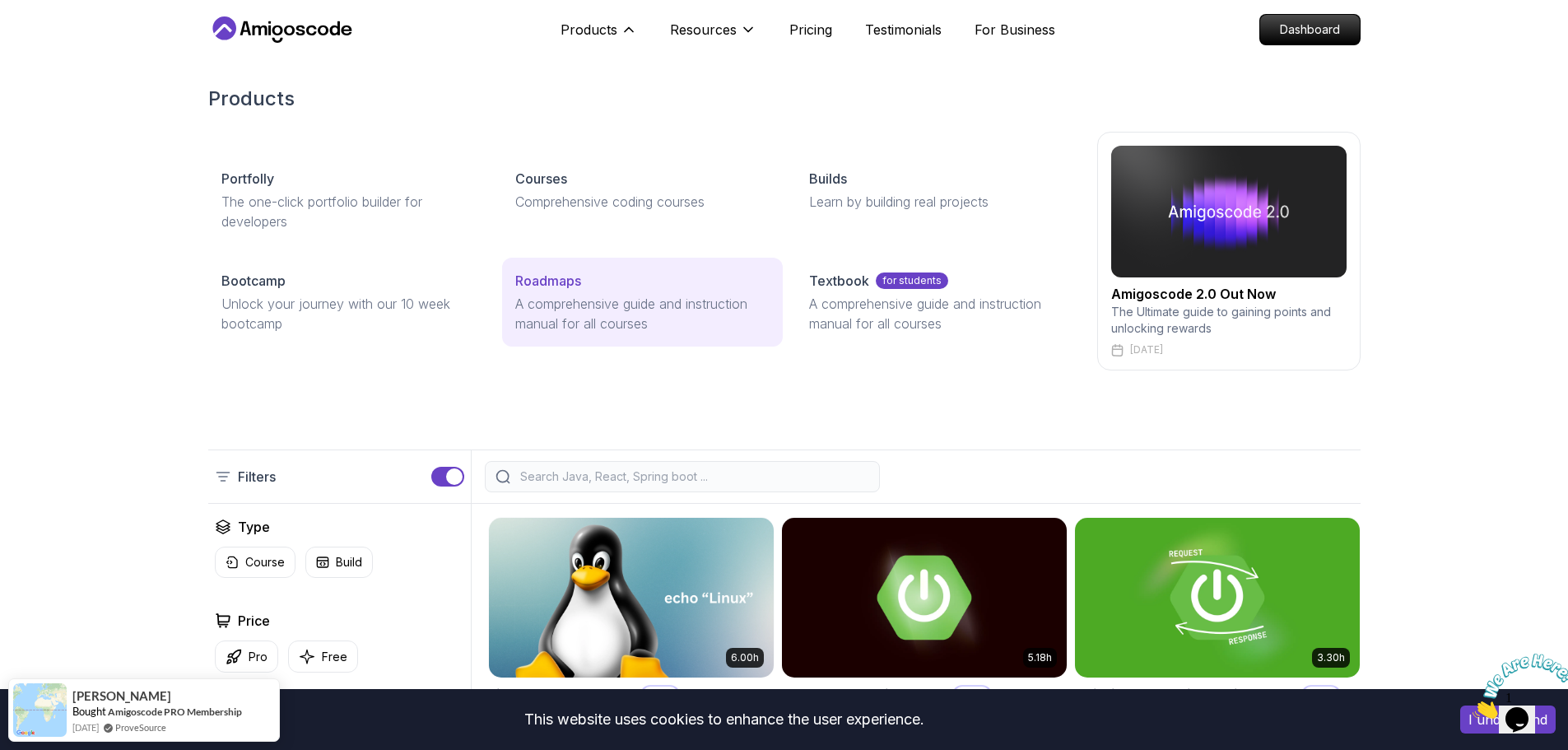
click at [562, 292] on link "Roadmaps A comprehensive guide and instruction manual for all courses" at bounding box center [642, 301] width 281 height 89
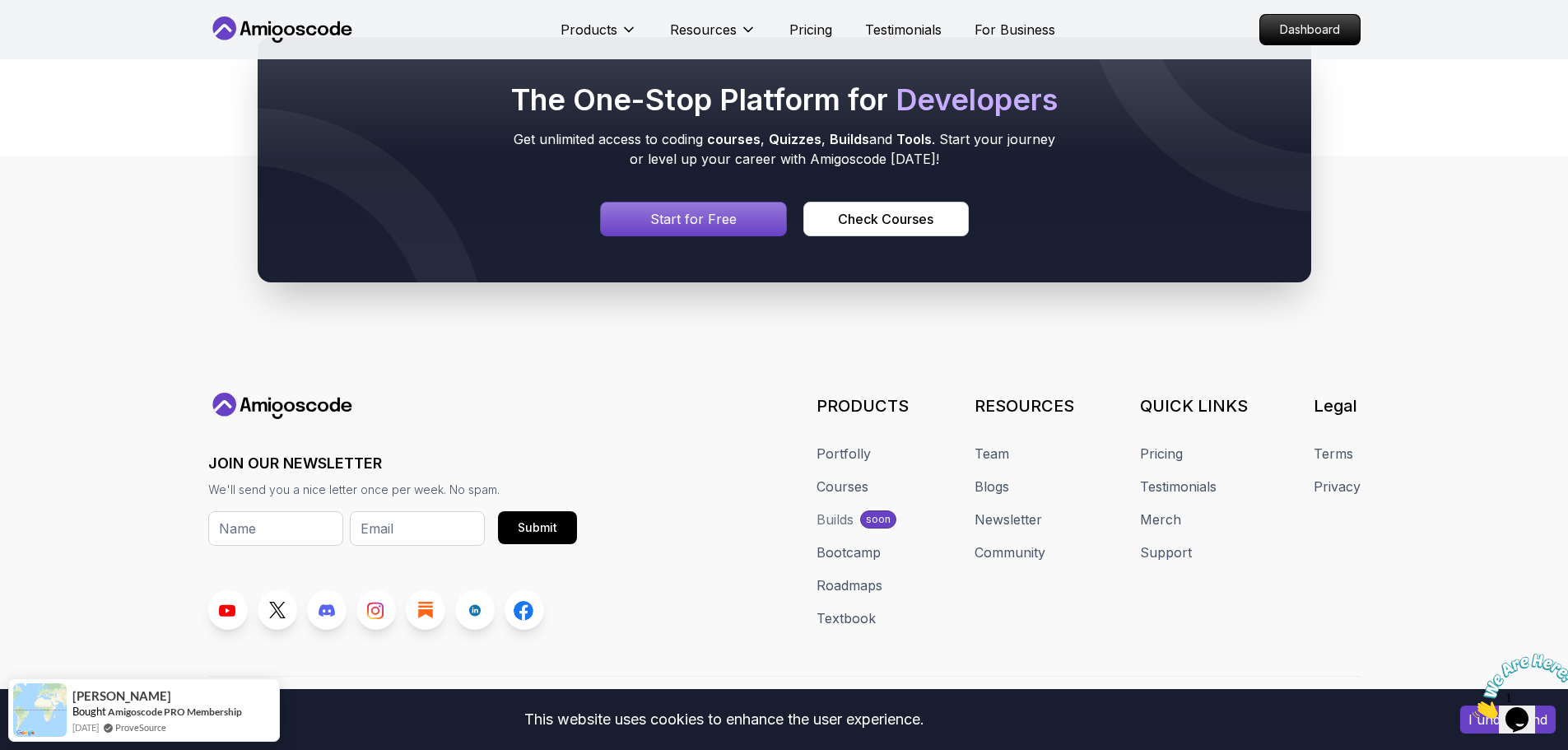
scroll to position [1695, 0]
